Goal: Transaction & Acquisition: Obtain resource

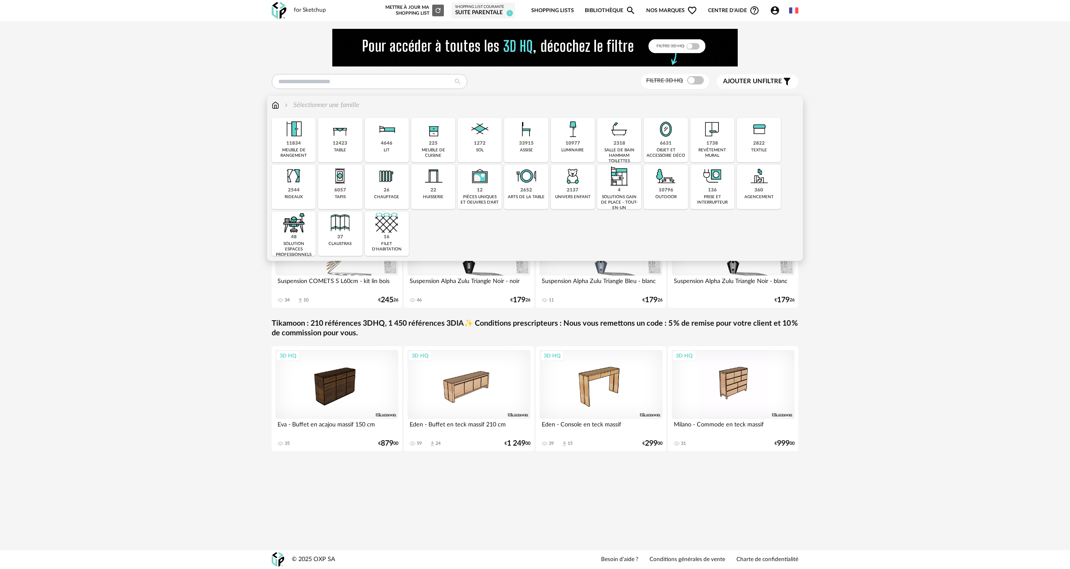
click at [664, 142] on div "6631" at bounding box center [666, 143] width 12 height 6
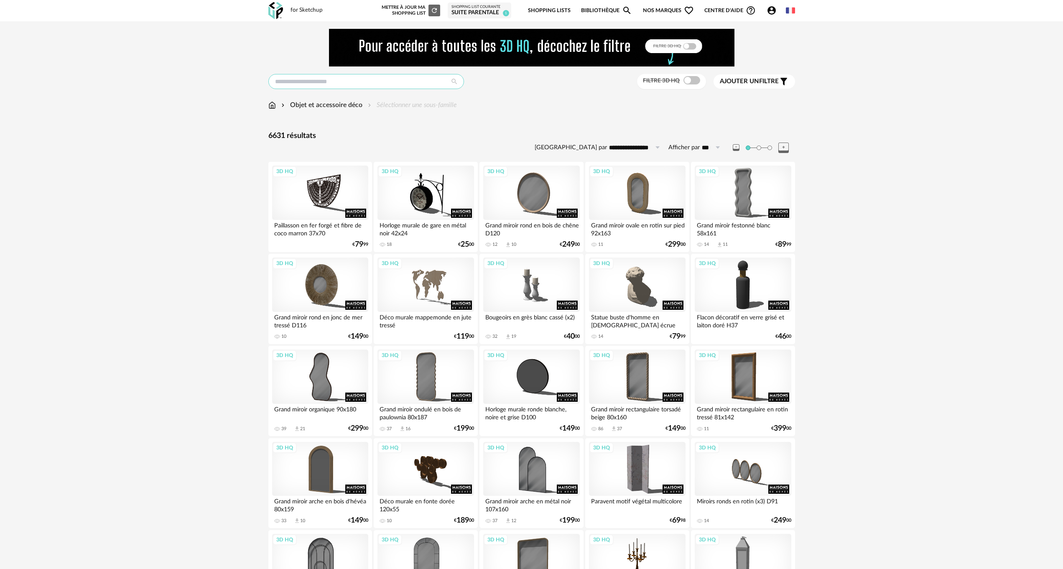
click at [337, 81] on input "text" at bounding box center [366, 81] width 196 height 15
type input "****"
type input "**********"
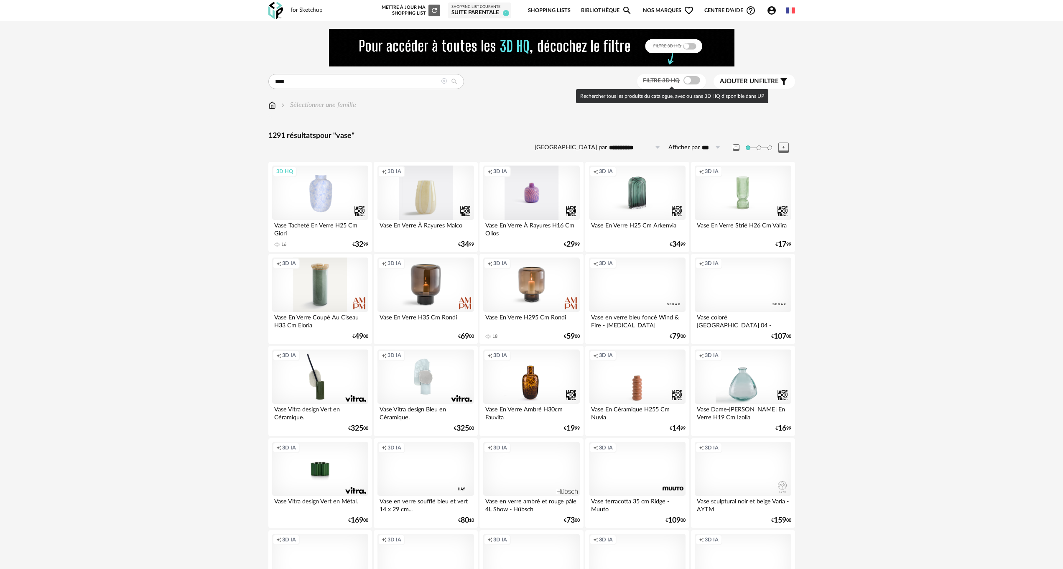
click at [697, 82] on span at bounding box center [692, 80] width 17 height 8
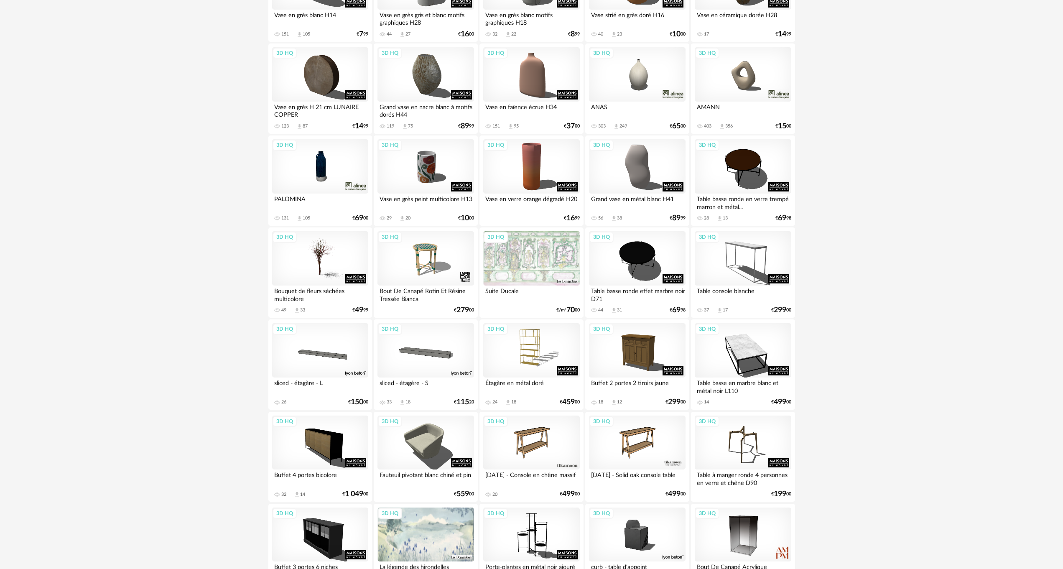
scroll to position [962, 0]
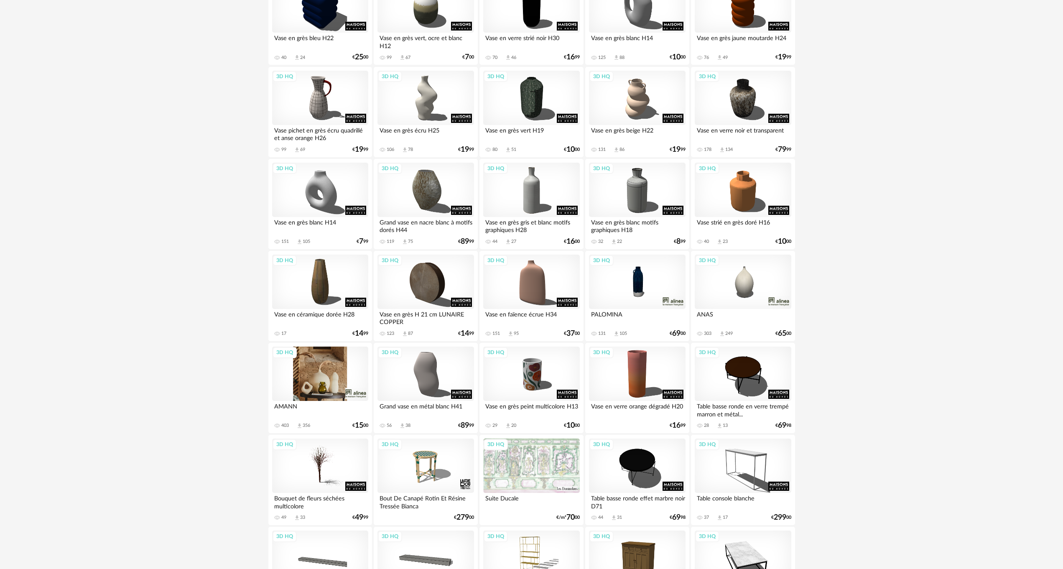
scroll to position [753, 0]
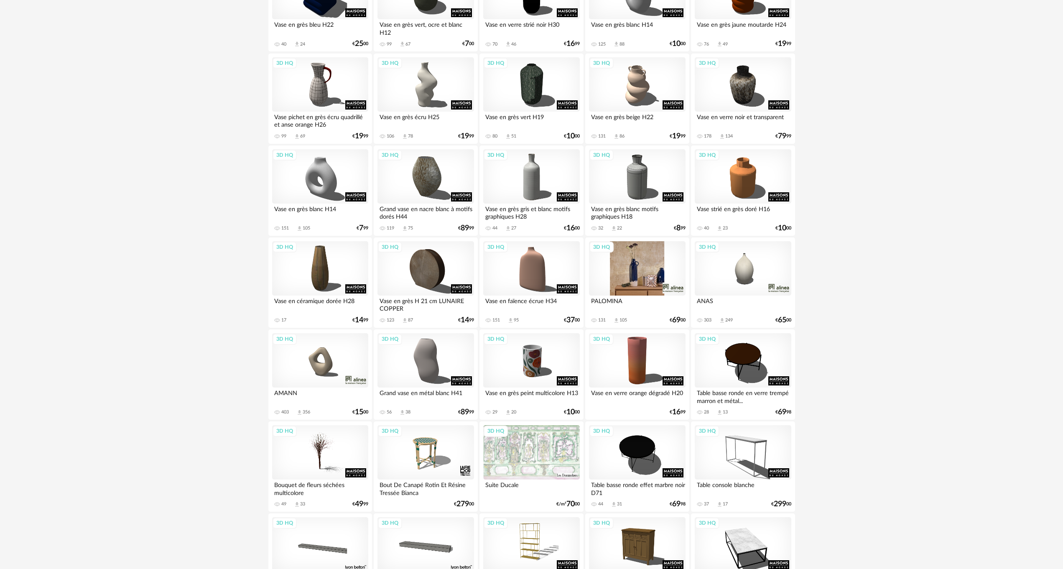
click at [642, 273] on div "3D HQ" at bounding box center [637, 268] width 96 height 54
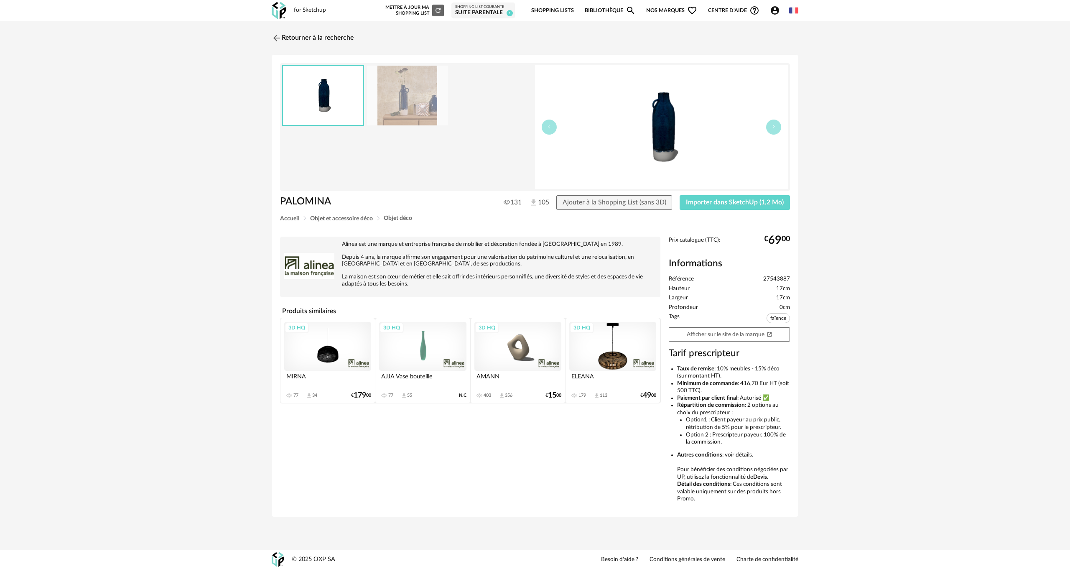
click at [411, 109] on img at bounding box center [407, 96] width 81 height 60
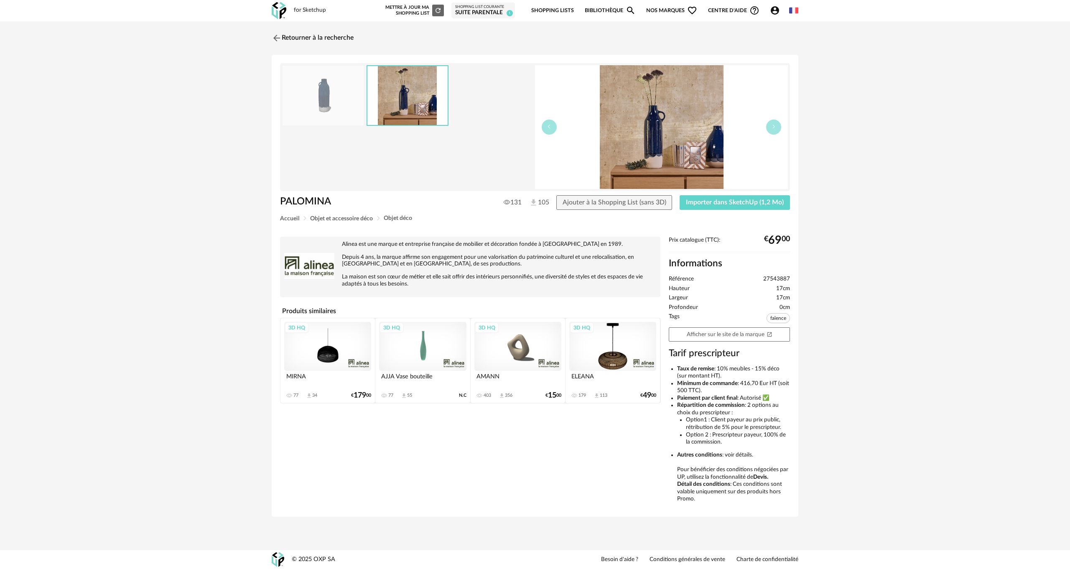
click at [630, 137] on img at bounding box center [661, 127] width 253 height 124
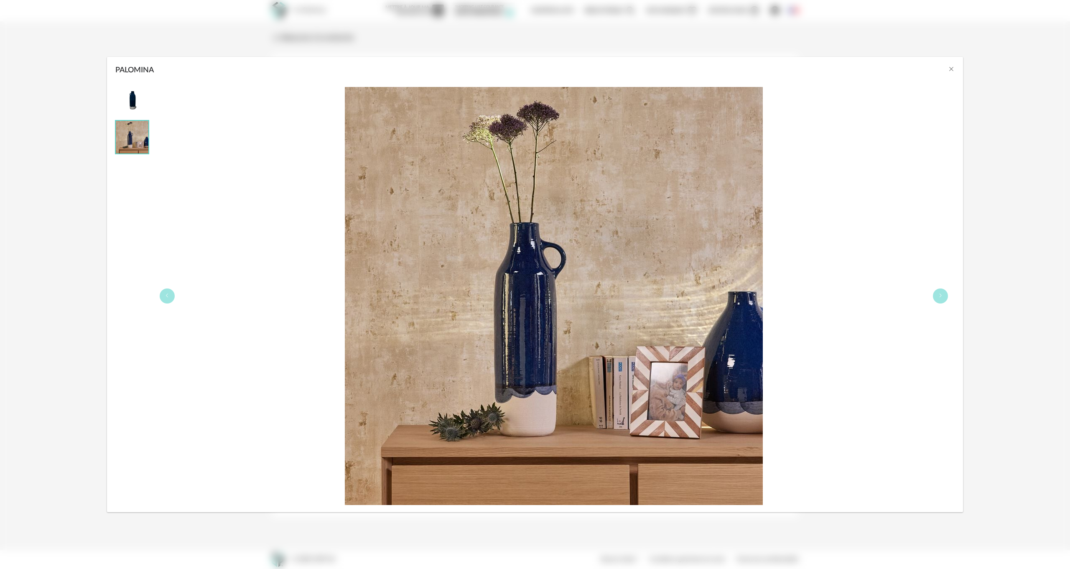
click at [730, 327] on img "PALOMINA" at bounding box center [554, 296] width 418 height 418
click at [953, 67] on icon "Close" at bounding box center [951, 69] width 7 height 7
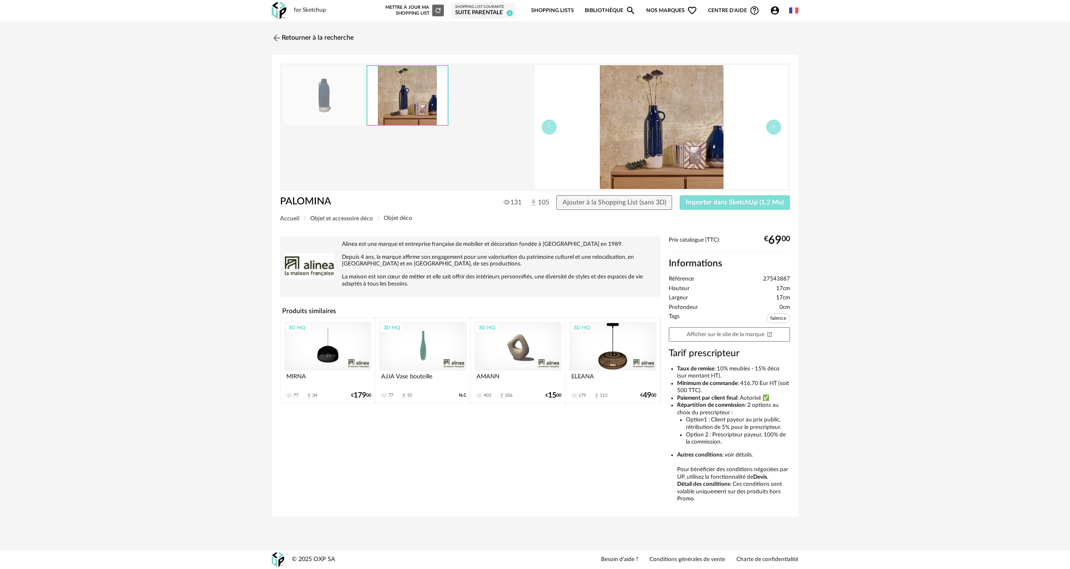
click at [714, 202] on span "Importer dans SketchUp (1,2 Mo)" at bounding box center [735, 202] width 98 height 7
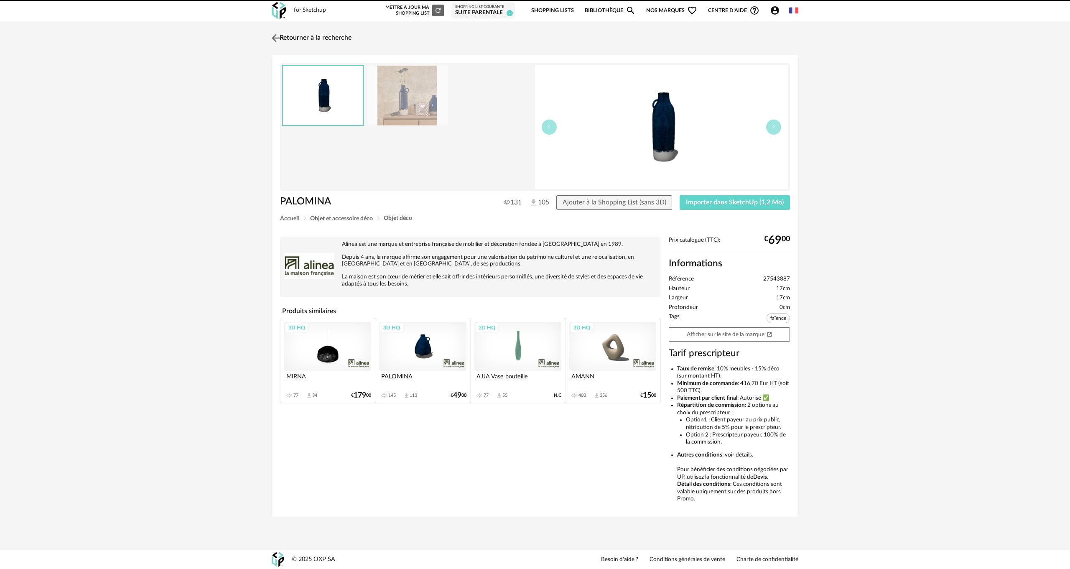
click at [276, 35] on img at bounding box center [276, 38] width 12 height 12
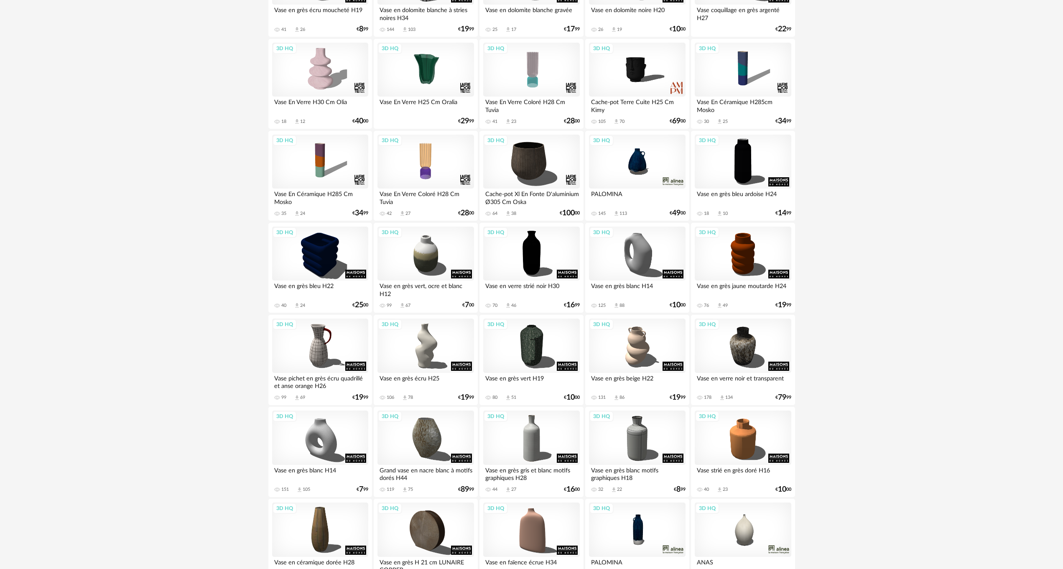
scroll to position [458, 0]
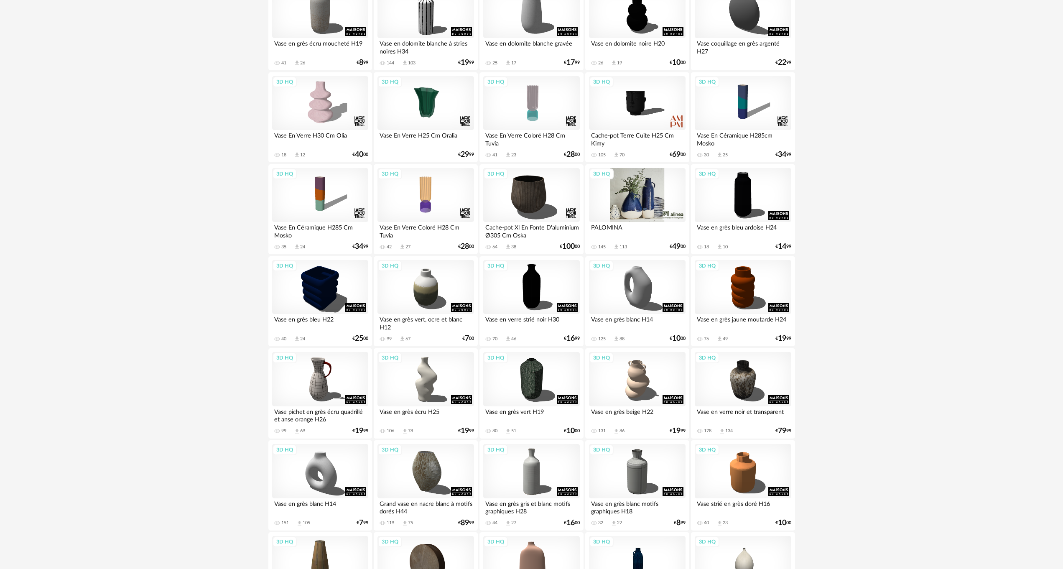
click at [640, 202] on div "3D HQ" at bounding box center [637, 195] width 96 height 54
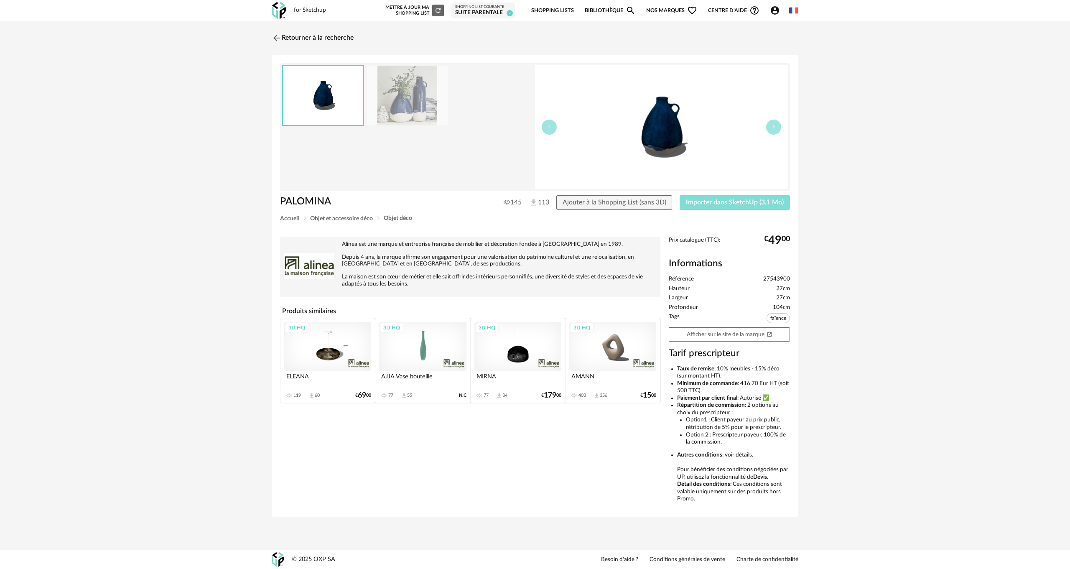
click at [727, 201] on span "Importer dans SketchUp (3,1 Mo)" at bounding box center [735, 202] width 98 height 7
